Goal: Navigation & Orientation: Go to known website

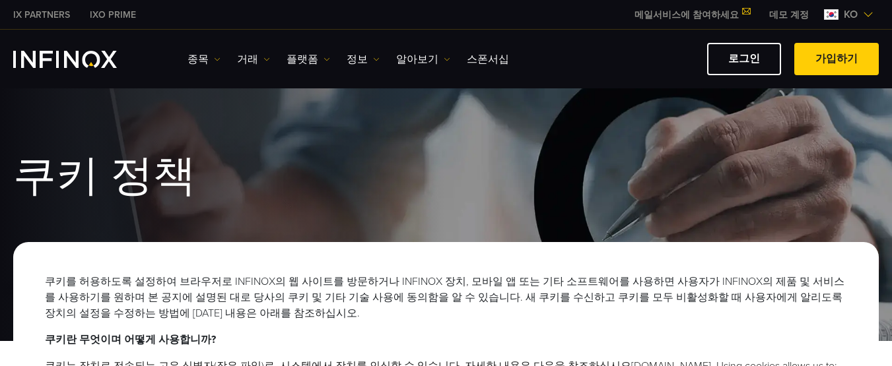
click at [341, 316] on p "쿠키를 허용하도록 설정하여 브라우저로 INFINOX의 웹 사이트를 방문하거나 INFINOX 장치, 모바일 앱 또는 기타 소프트웨어를 사용하면 …" at bounding box center [446, 298] width 802 height 48
click at [746, 57] on link "로그인" at bounding box center [744, 59] width 74 height 32
